Goal: Find specific page/section: Find specific page/section

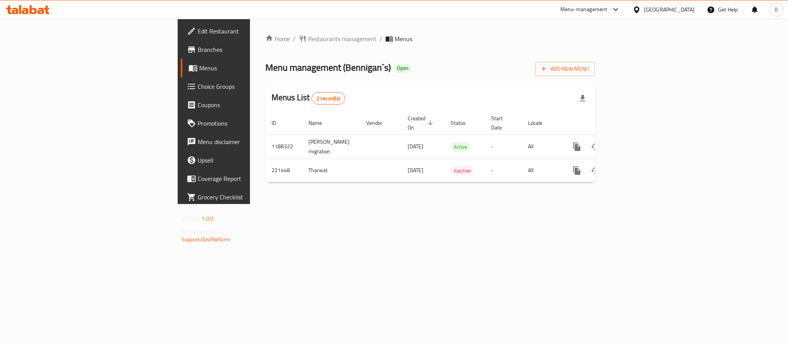
click at [198, 88] on span "Choice Groups" at bounding box center [250, 86] width 105 height 9
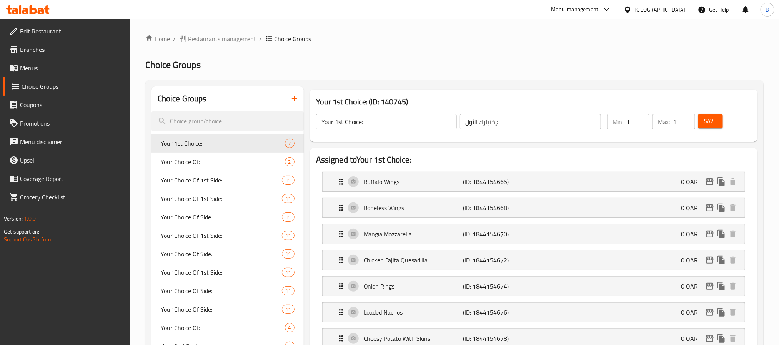
click at [65, 70] on span "Menus" at bounding box center [72, 67] width 104 height 9
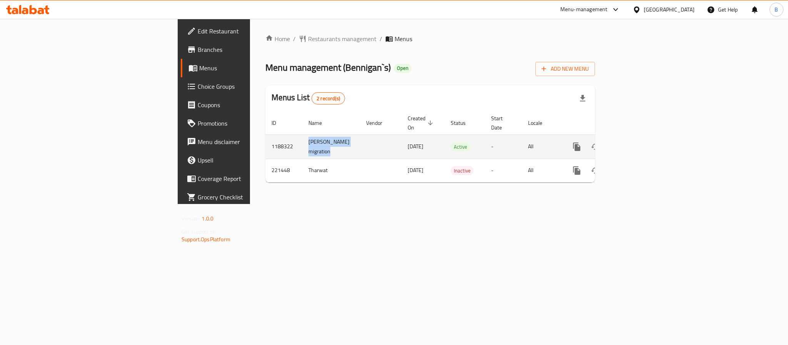
drag, startPoint x: 183, startPoint y: 133, endPoint x: 243, endPoint y: 144, distance: 61.1
click at [265, 144] on tr "1188322 [PERSON_NAME] migration [DATE] Active - All" at bounding box center [456, 147] width 382 height 24
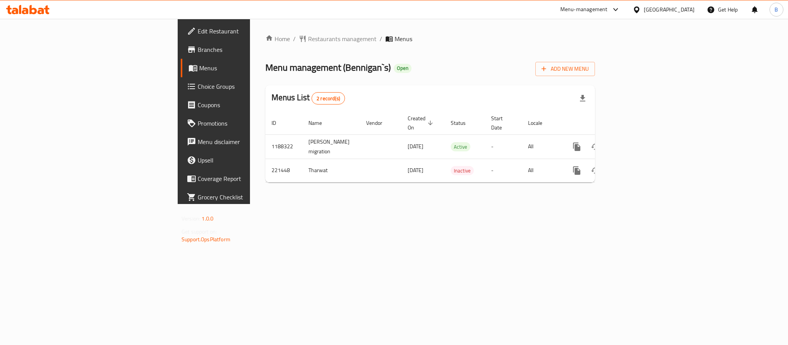
click at [322, 75] on div "Menu management ( Bennigan`s ) Open Add New Menu" at bounding box center [430, 67] width 330 height 17
click at [181, 56] on link "Branches" at bounding box center [245, 49] width 129 height 18
